Goal: Transaction & Acquisition: Subscribe to service/newsletter

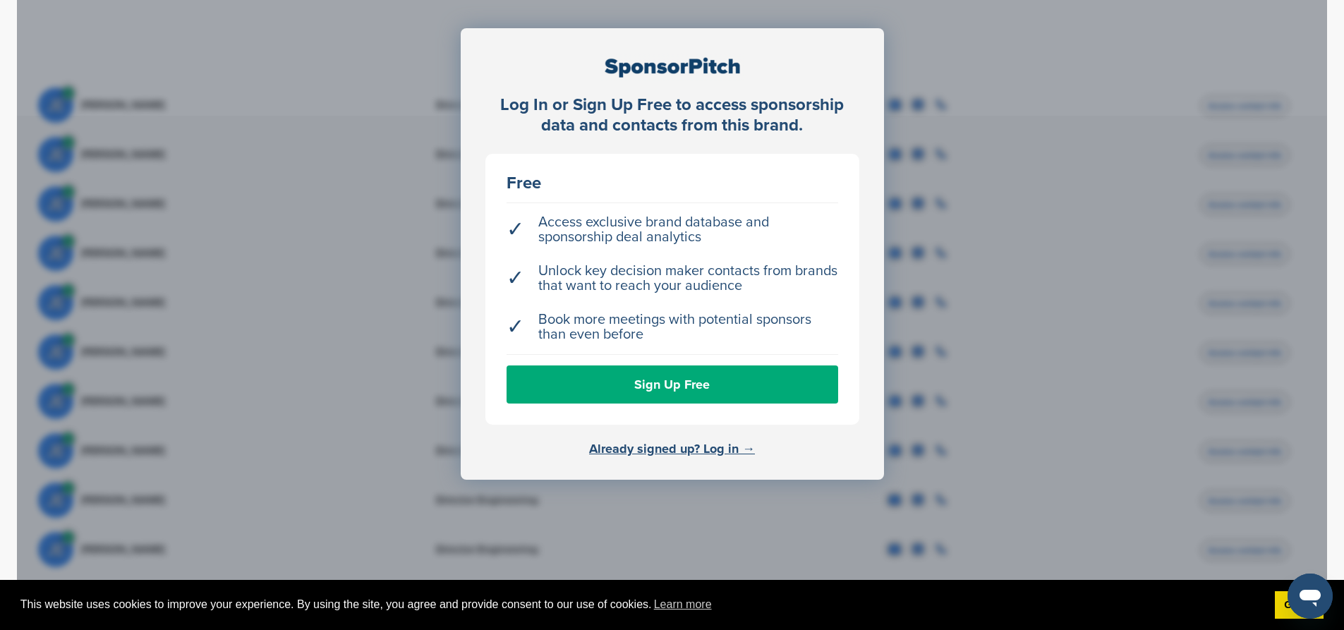
scroll to position [494, 0]
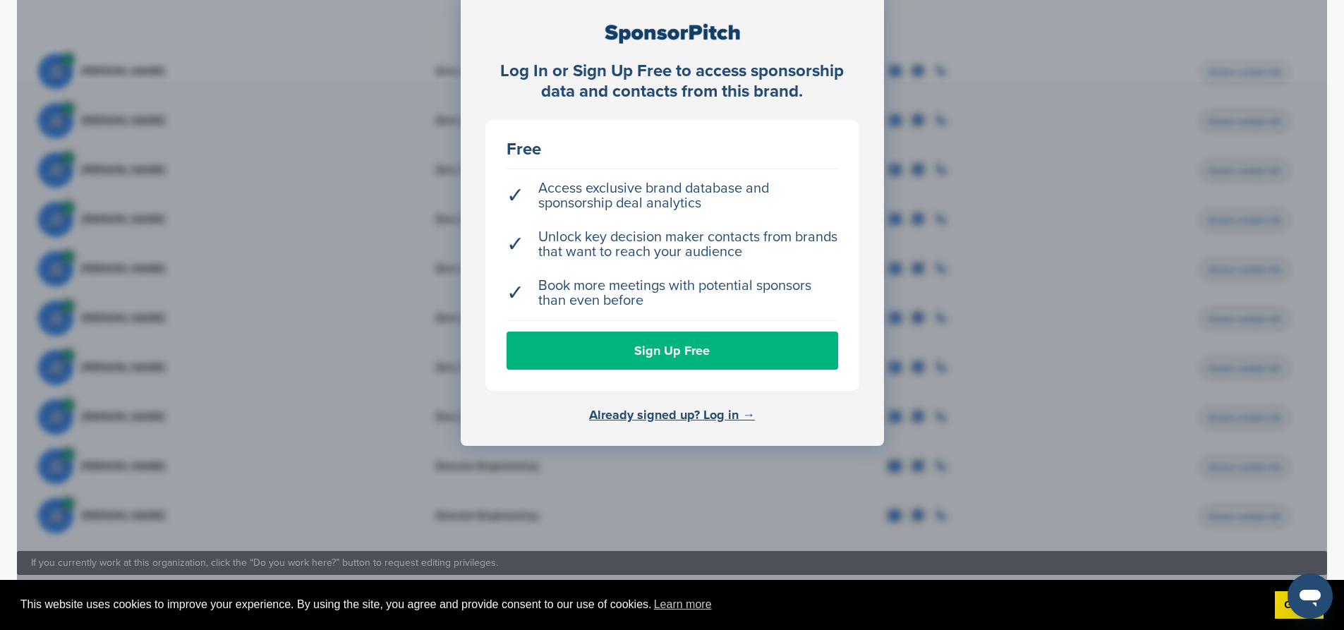
click at [694, 332] on link "Sign Up Free" at bounding box center [672, 351] width 332 height 38
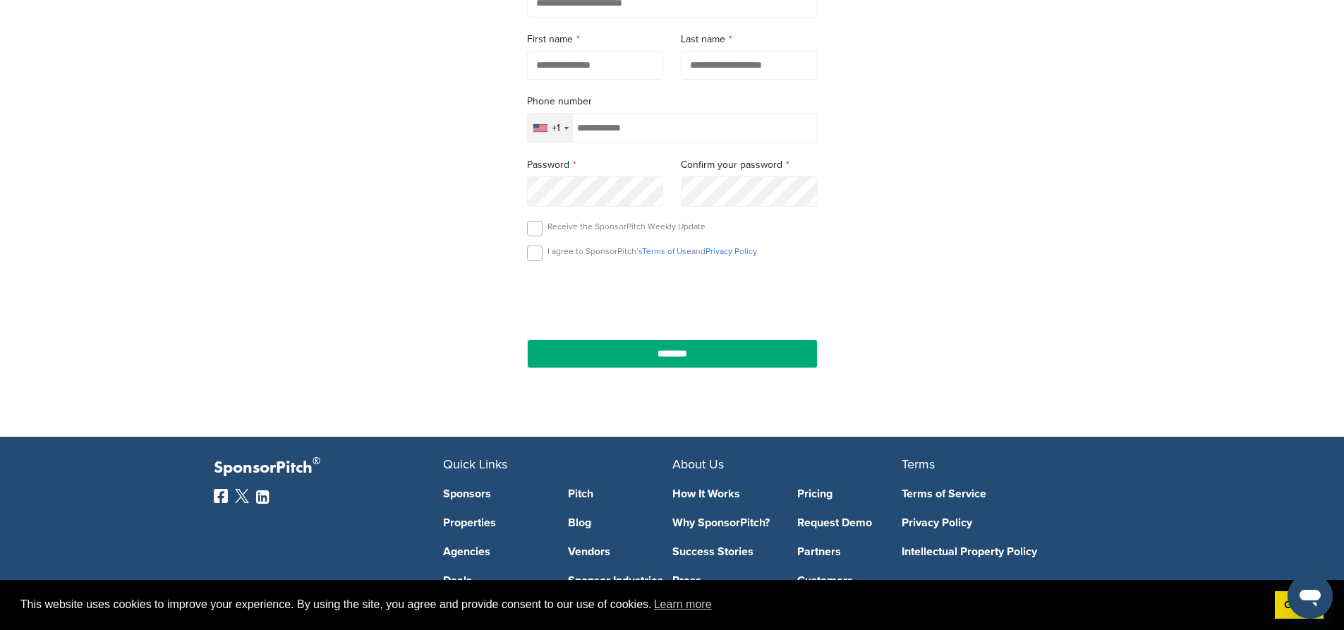
scroll to position [292, 0]
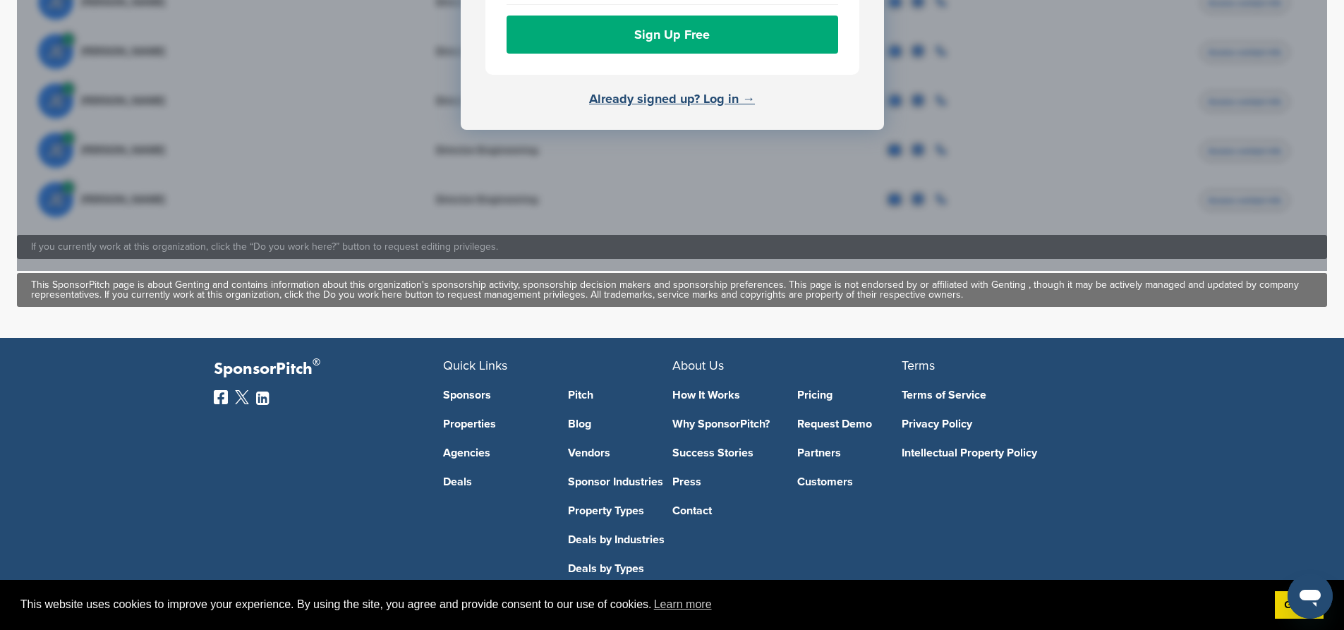
scroll to position [810, 0]
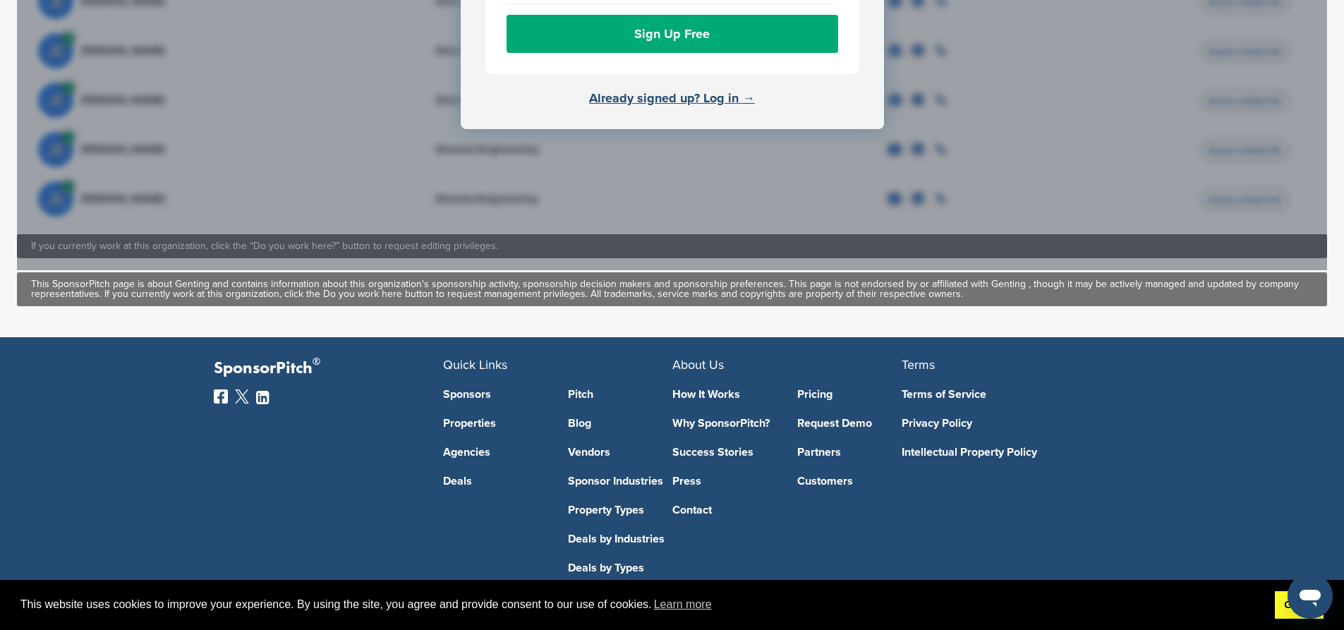
drag, startPoint x: 4, startPoint y: 36, endPoint x: 1282, endPoint y: 607, distance: 1399.7
click at [1282, 607] on link "Got it!" at bounding box center [1299, 605] width 49 height 28
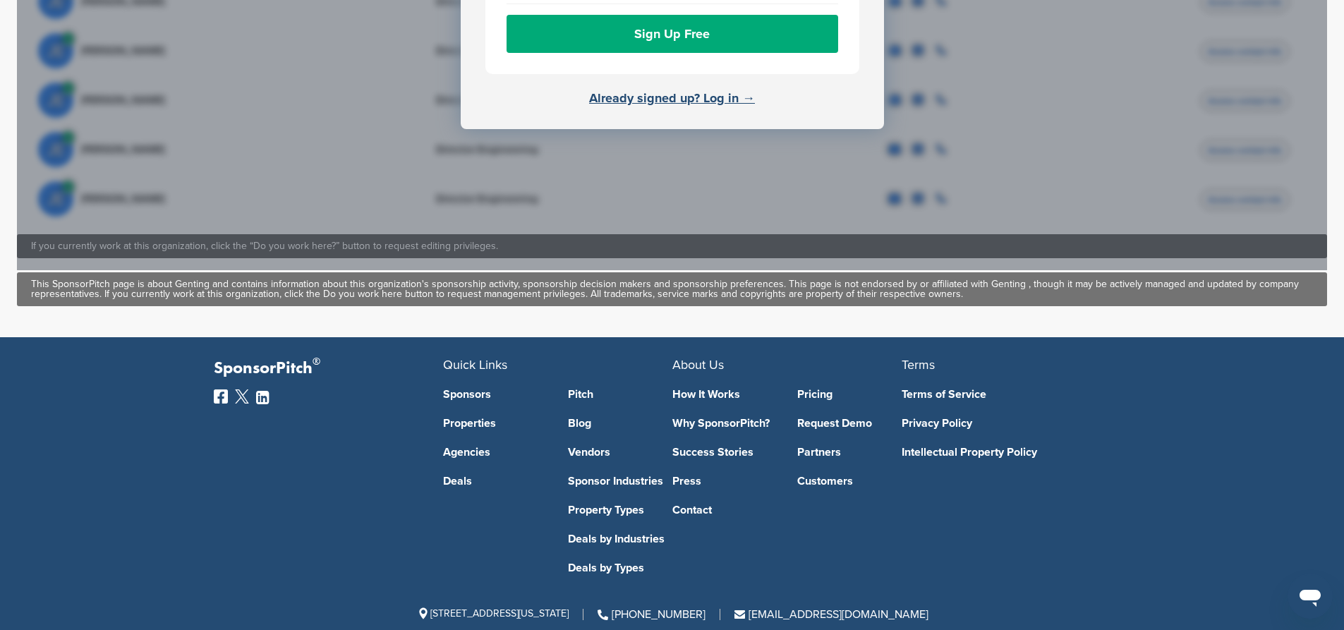
drag, startPoint x: 868, startPoint y: 578, endPoint x: 928, endPoint y: 589, distance: 61.7
click at [923, 593] on div "SponsorPitch ® Quick Links Sponsors Properties Agencies Deals Pitch Blog Vendor…" at bounding box center [672, 501] width 931 height 286
drag, startPoint x: 930, startPoint y: 581, endPoint x: 786, endPoint y: 578, distance: 143.2
click at [786, 609] on div "417 Fifth Avenue, #815, New York, NY 10016 (855) 748-2422 support@sponsorpitch.…" at bounding box center [672, 614] width 917 height 11
copy span "[EMAIL_ADDRESS][DOMAIN_NAME]"
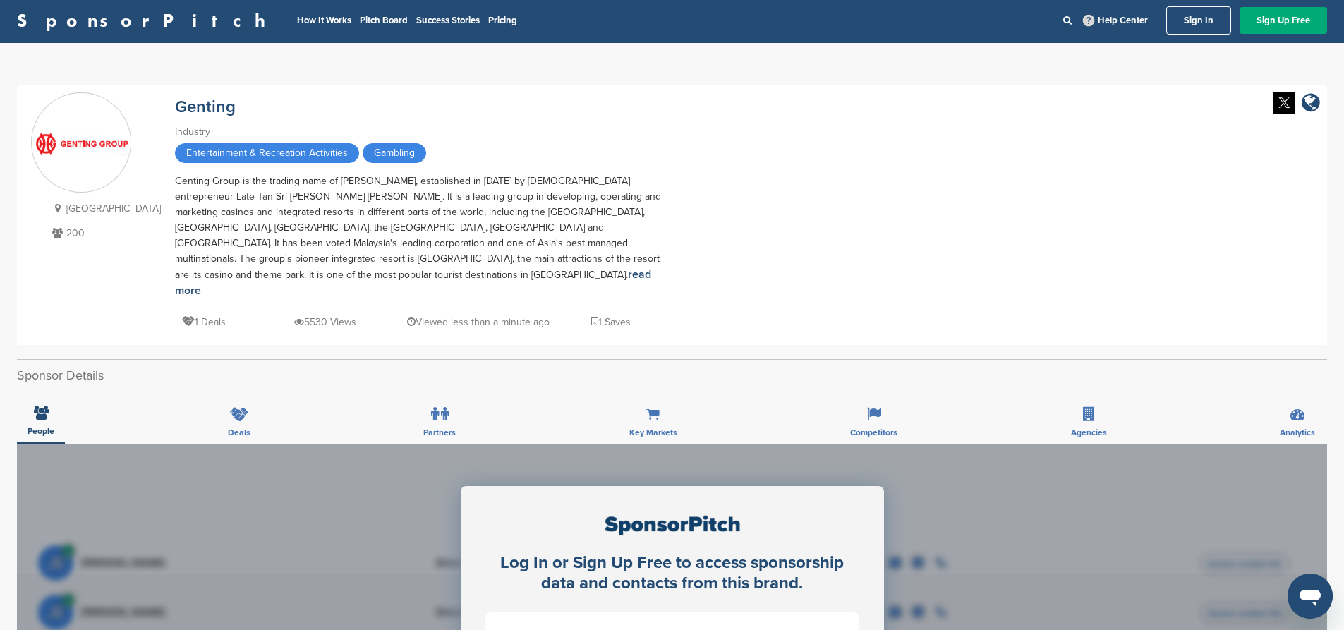
scroll to position [0, 0]
